Goal: Information Seeking & Learning: Check status

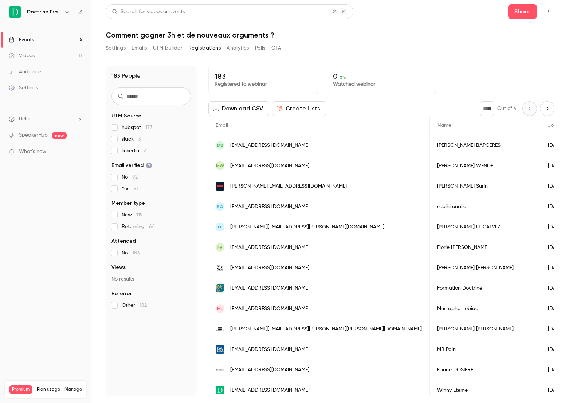
scroll to position [0, 1091]
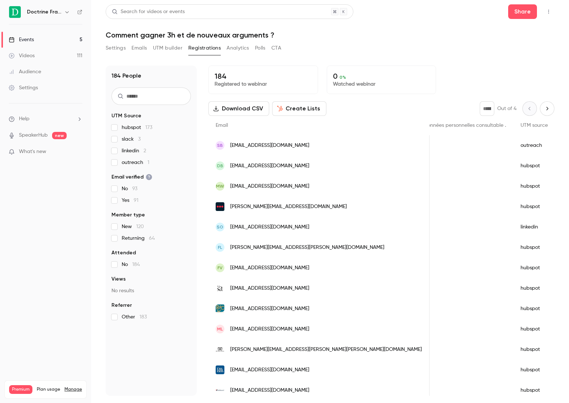
scroll to position [0, 1073]
click at [54, 39] on link "Events 5" at bounding box center [45, 40] width 91 height 16
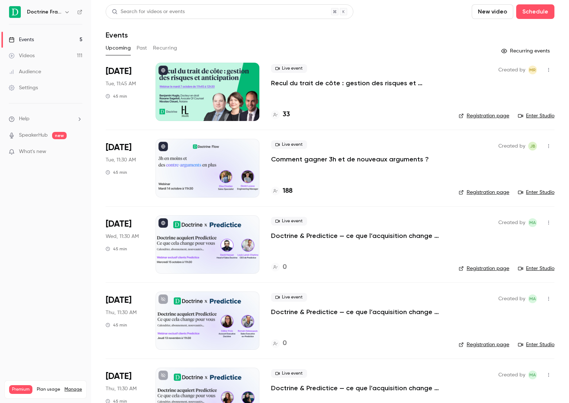
click at [383, 159] on p "Comment gagner 3h et de nouveaux arguments ?" at bounding box center [350, 159] width 158 height 9
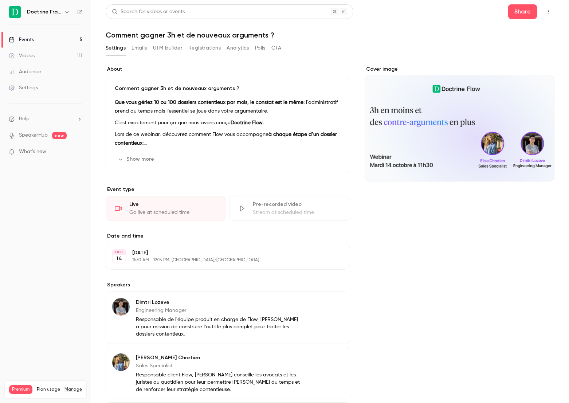
click at [196, 50] on button "Registrations" at bounding box center [204, 48] width 32 height 12
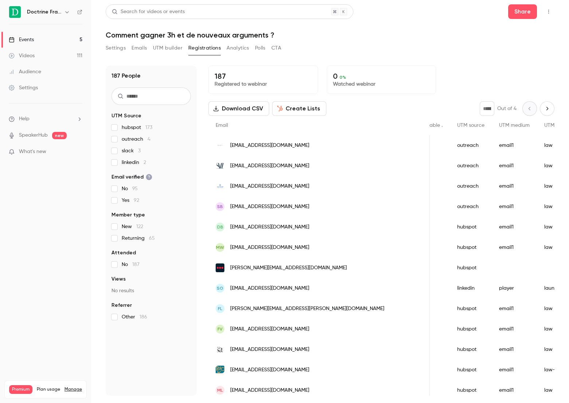
scroll to position [0, 1141]
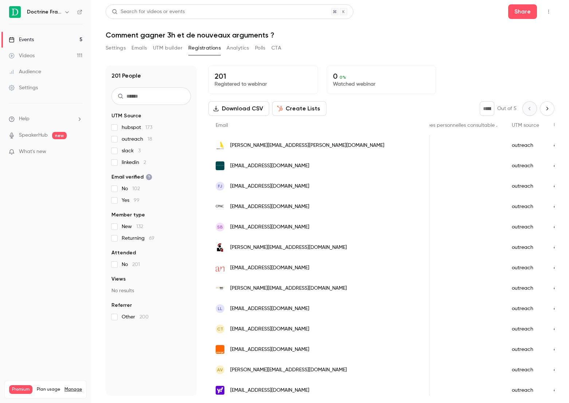
click at [110, 48] on button "Settings" at bounding box center [116, 48] width 20 height 12
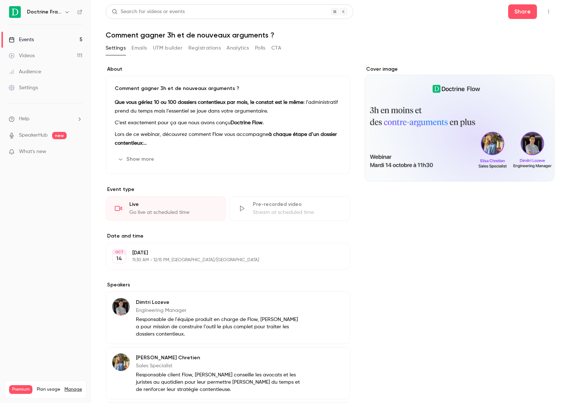
click at [59, 39] on link "Events 5" at bounding box center [45, 40] width 91 height 16
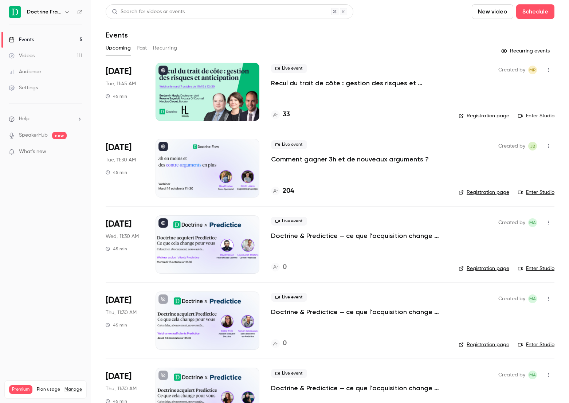
click at [234, 154] on div at bounding box center [208, 168] width 104 height 58
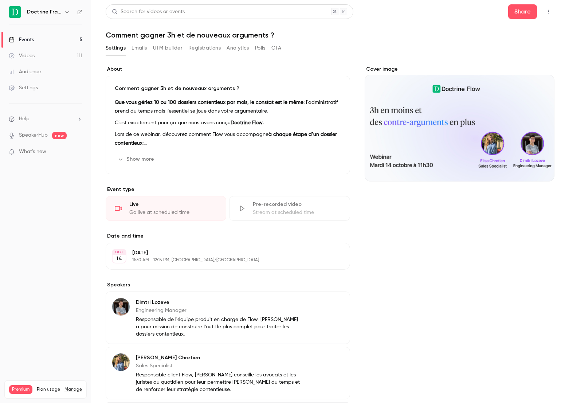
click at [206, 46] on button "Registrations" at bounding box center [204, 48] width 32 height 12
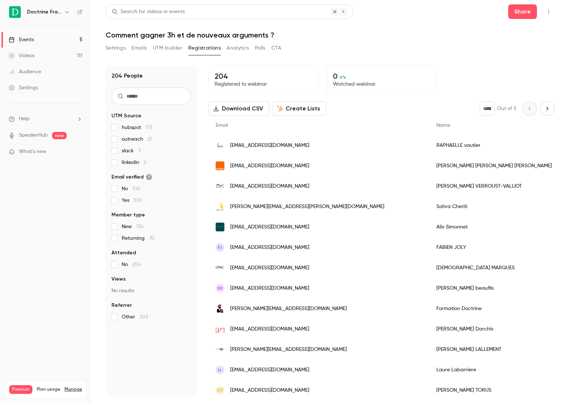
click at [125, 50] on button "Settings" at bounding box center [116, 48] width 20 height 12
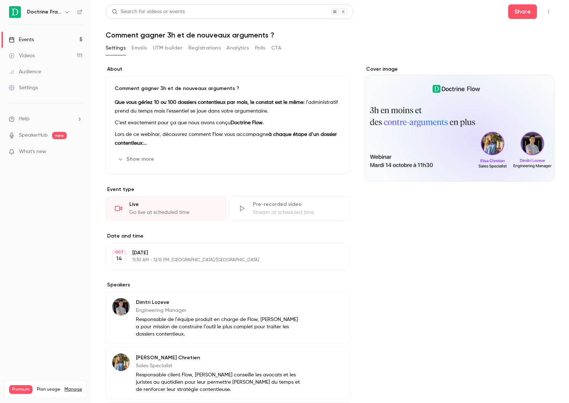
click at [51, 37] on link "Events 5" at bounding box center [45, 40] width 91 height 16
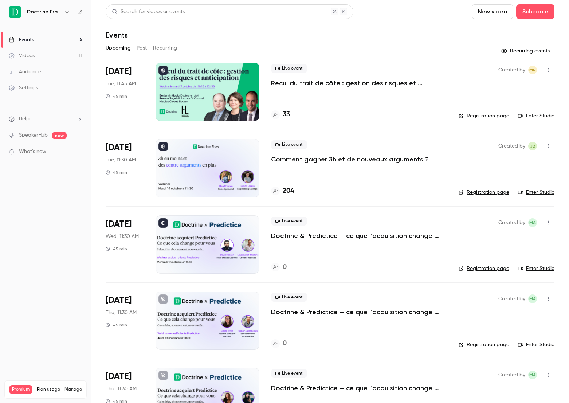
click at [333, 154] on div "Live event Comment gagner 3h et de nouveaux arguments ?" at bounding box center [359, 151] width 176 height 23
click at [328, 164] on p "Comment gagner 3h et de nouveaux arguments ?" at bounding box center [350, 159] width 158 height 9
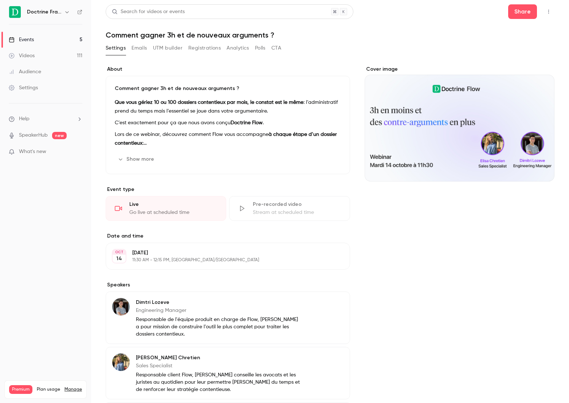
click at [205, 52] on button "Registrations" at bounding box center [204, 48] width 32 height 12
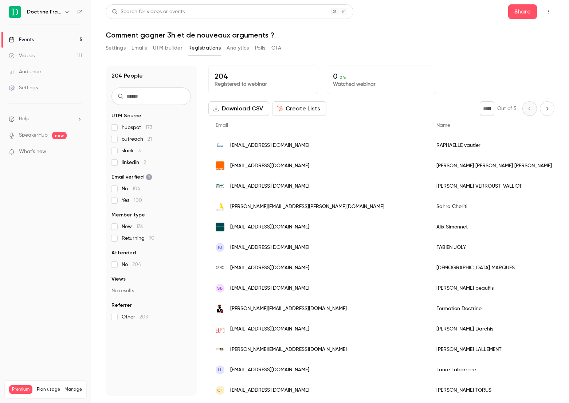
click at [117, 49] on button "Settings" at bounding box center [116, 48] width 20 height 12
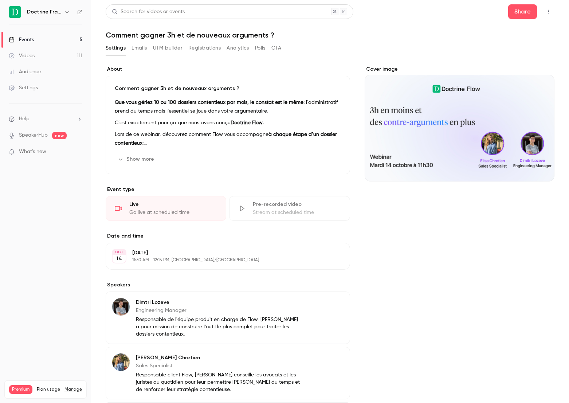
click at [58, 47] on link "Events 5" at bounding box center [45, 40] width 91 height 16
